Goal: Check status: Check status

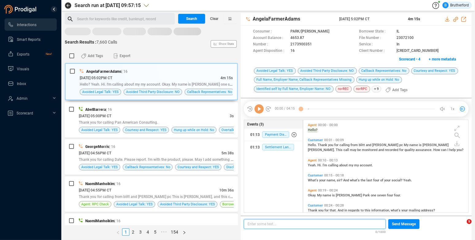
scroll to position [5, 5]
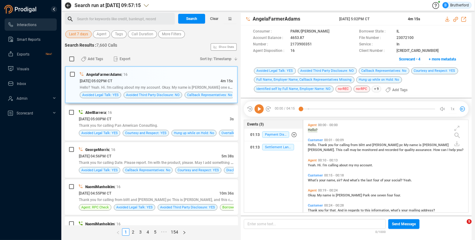
click at [79, 33] on span "Last 7 days" at bounding box center [78, 34] width 19 height 8
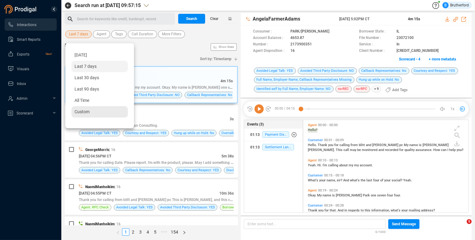
click at [79, 111] on span "Custom" at bounding box center [82, 111] width 15 height 5
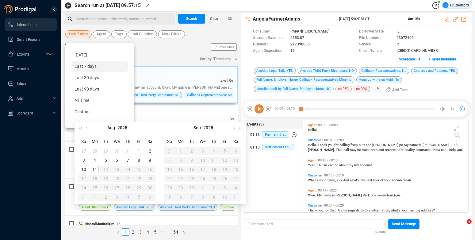
type input "[DATE]"
click at [139, 160] on div "8" at bounding box center [138, 159] width 7 height 7
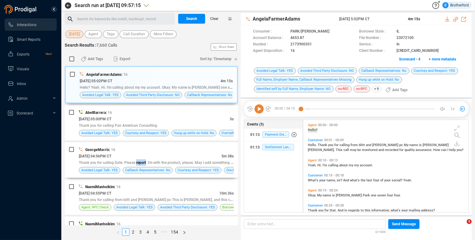
click at [139, 160] on span "Thank you for calling Date. Please report. I'm with the product, please. May I …" at bounding box center [159, 162] width 160 height 5
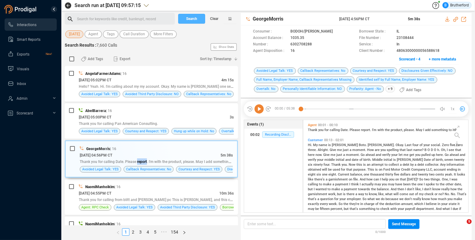
click at [189, 20] on span "Search" at bounding box center [191, 19] width 11 height 10
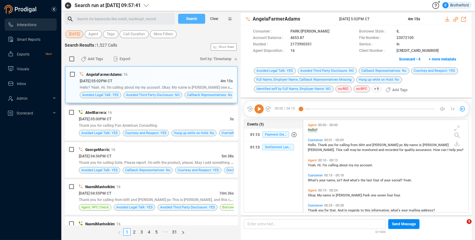
scroll to position [88, 160]
